Goal: Task Accomplishment & Management: Manage account settings

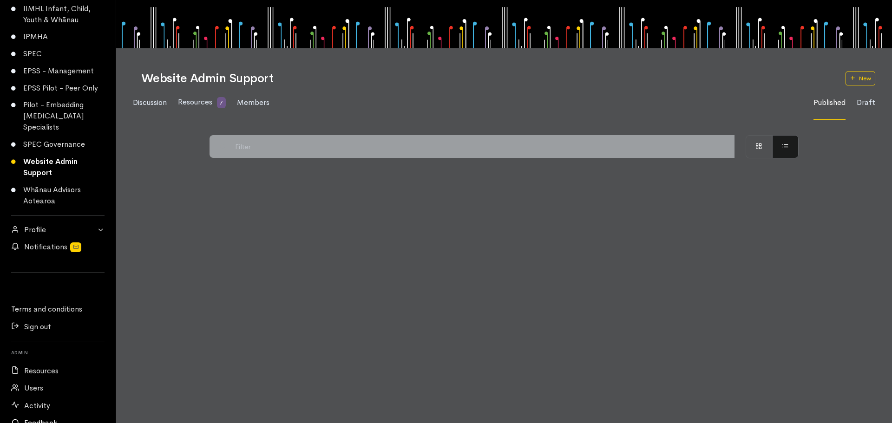
scroll to position [158, 0]
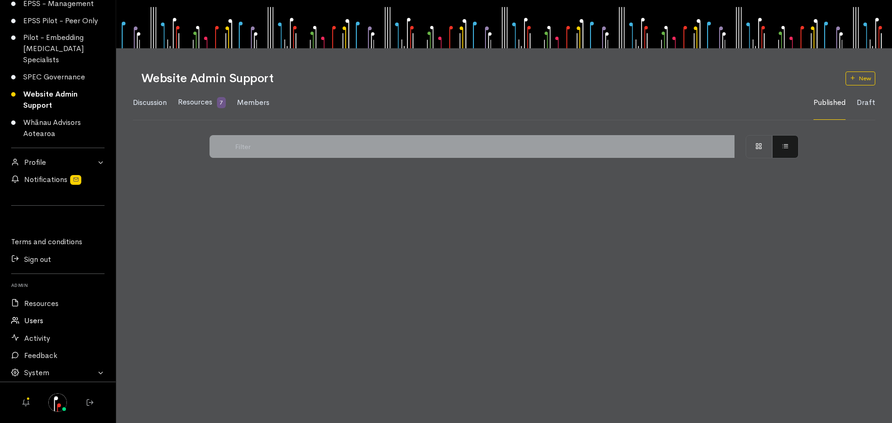
click at [33, 318] on link "Users" at bounding box center [58, 320] width 116 height 17
click at [29, 320] on link "Users" at bounding box center [58, 320] width 116 height 17
click at [32, 319] on link "Users" at bounding box center [58, 320] width 116 height 17
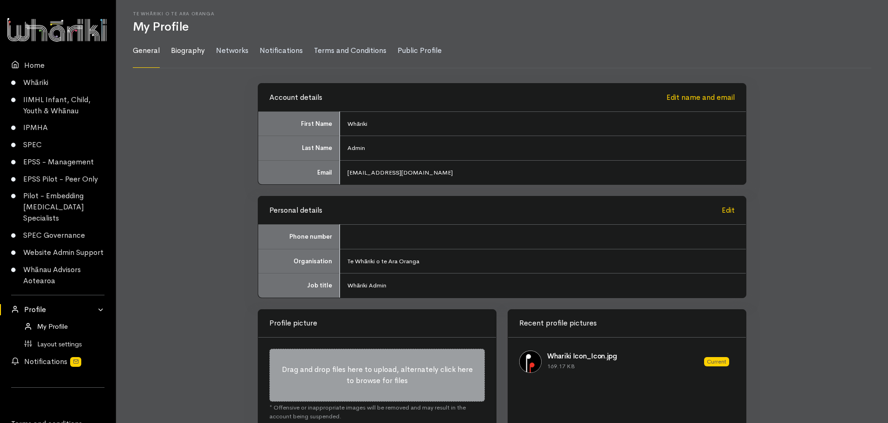
click at [197, 51] on link "Biography" at bounding box center [188, 51] width 34 height 34
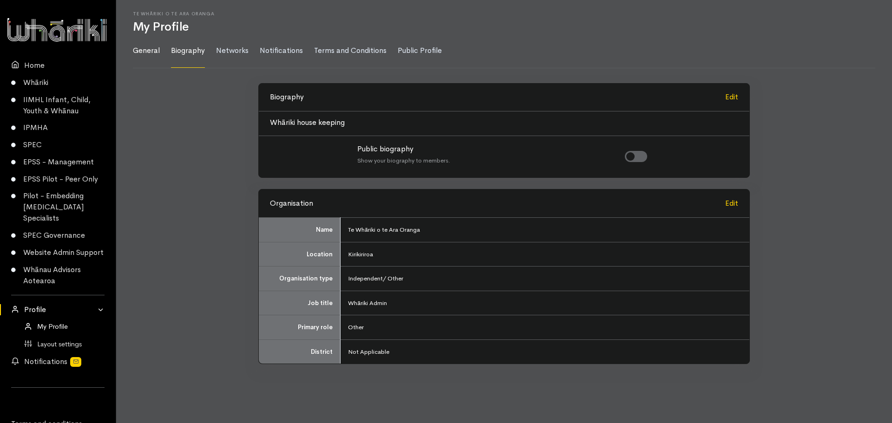
click at [140, 47] on link "General" at bounding box center [146, 51] width 27 height 34
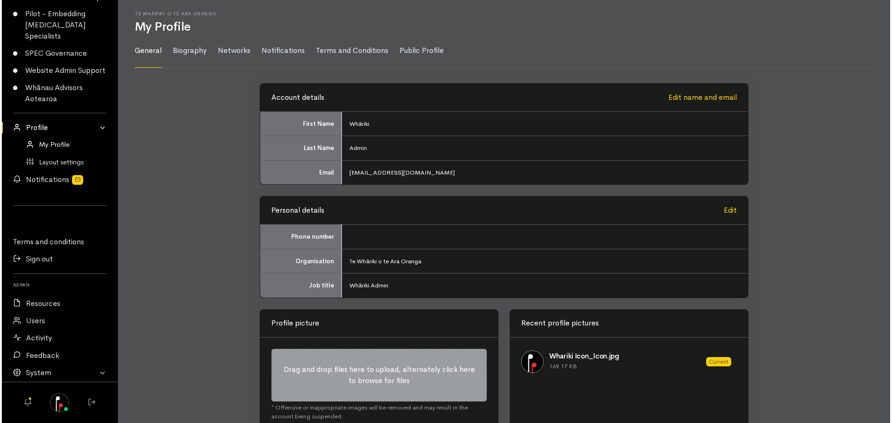
scroll to position [193, 0]
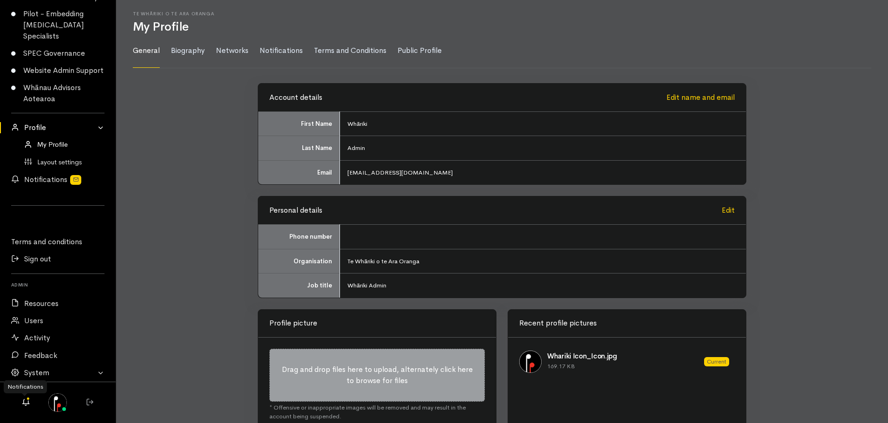
click at [26, 401] on icon at bounding box center [26, 402] width 12 height 12
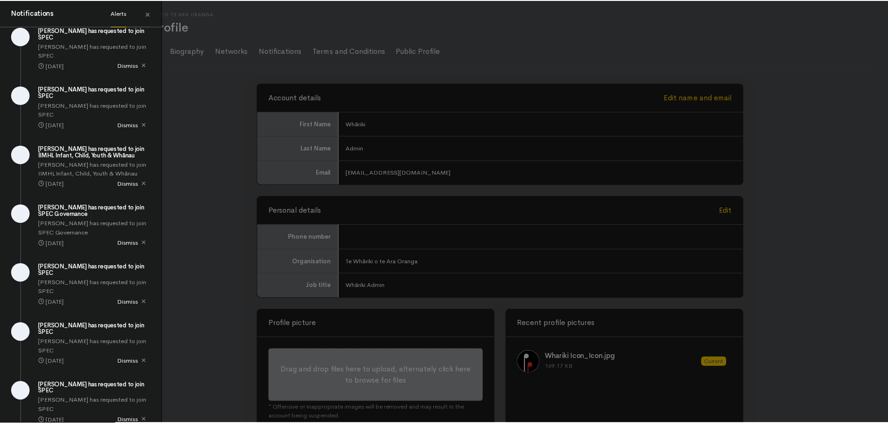
scroll to position [507, 0]
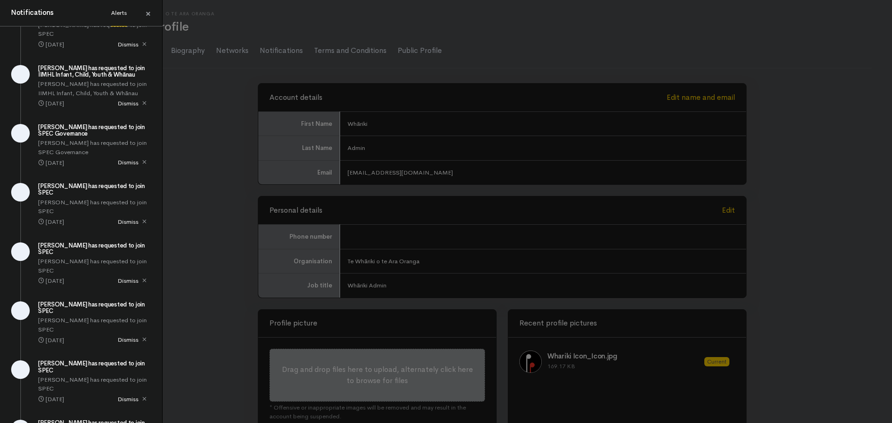
click at [149, 11] on span "×" at bounding box center [148, 13] width 6 height 13
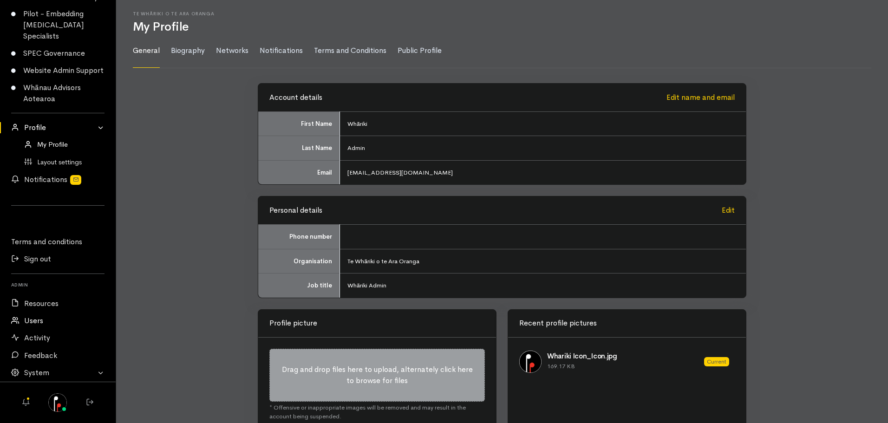
click at [37, 316] on link "Users" at bounding box center [58, 320] width 116 height 17
